Goal: Task Accomplishment & Management: Complete application form

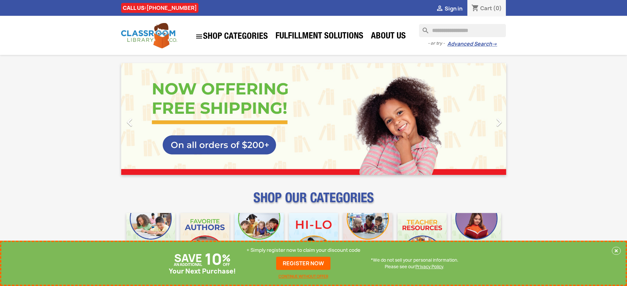
click at [303, 250] on p "+ Simply register now to claim your discount code" at bounding box center [303, 250] width 114 height 7
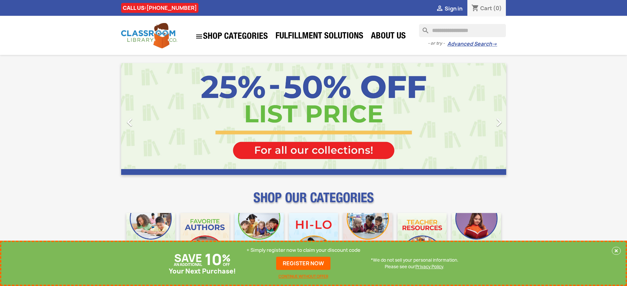
click at [303, 250] on p "+ Simply register now to claim your discount code" at bounding box center [303, 250] width 114 height 7
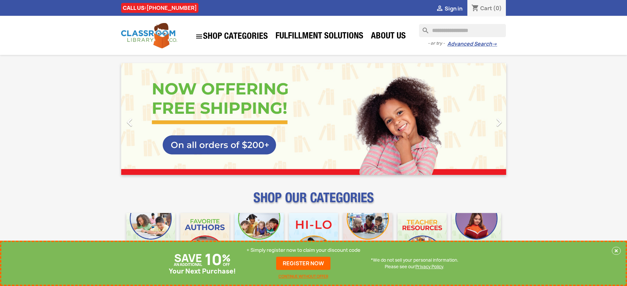
click at [303, 250] on p "+ Simply register now to claim your discount code" at bounding box center [303, 250] width 114 height 7
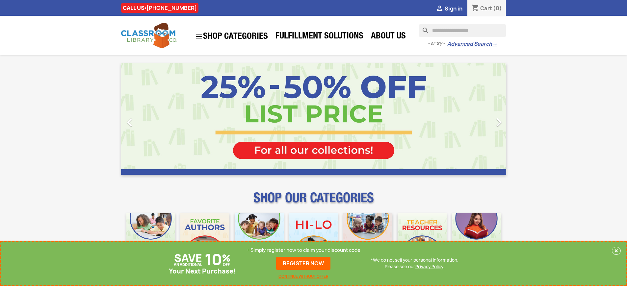
click at [303, 250] on p "+ Simply register now to claim your discount code" at bounding box center [303, 250] width 114 height 7
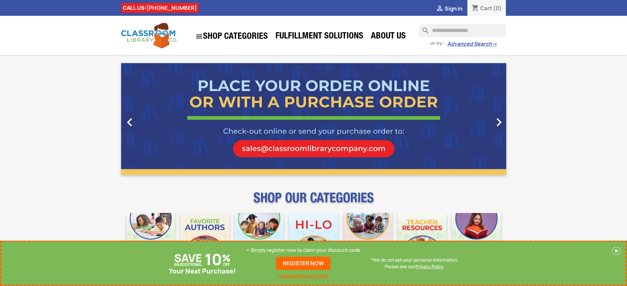
click at [303, 250] on p "+ Simply register now to claim your discount code" at bounding box center [303, 250] width 114 height 7
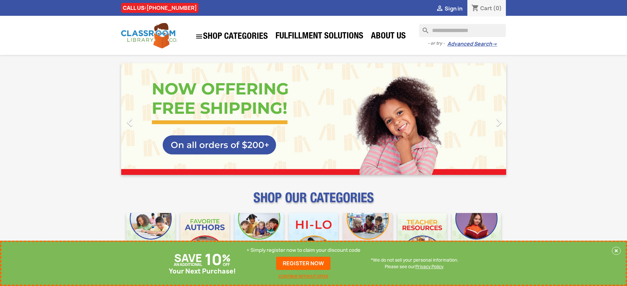
click at [303, 250] on p "+ Simply register now to claim your discount code" at bounding box center [303, 250] width 114 height 7
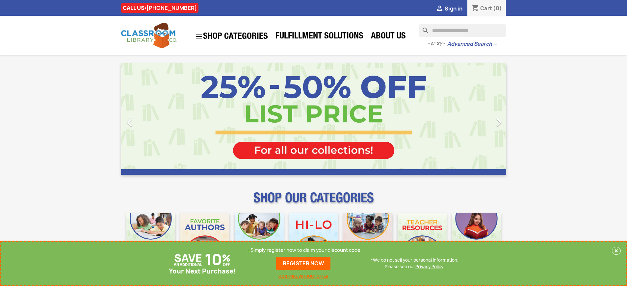
click at [303, 250] on p "+ Simply register now to claim your discount code" at bounding box center [303, 250] width 114 height 7
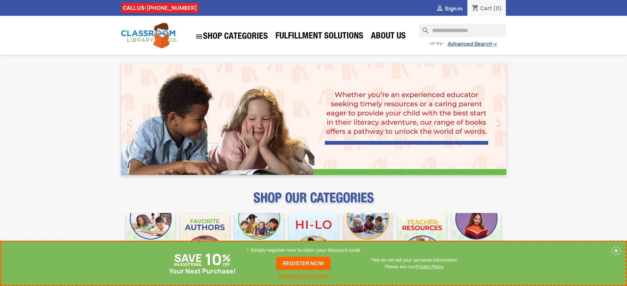
click at [303, 250] on p "+ Simply register now to claim your discount code" at bounding box center [303, 250] width 114 height 7
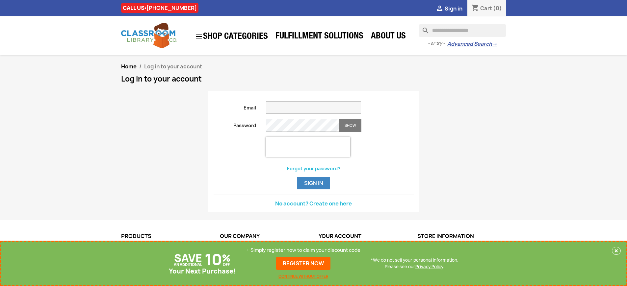
click at [303, 250] on p "+ Simply register now to claim your discount code" at bounding box center [303, 250] width 114 height 7
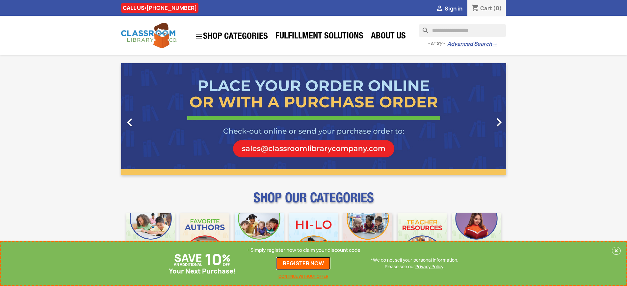
click at [303, 263] on link "REGISTER NOW" at bounding box center [303, 263] width 54 height 13
